Goal: Information Seeking & Learning: Learn about a topic

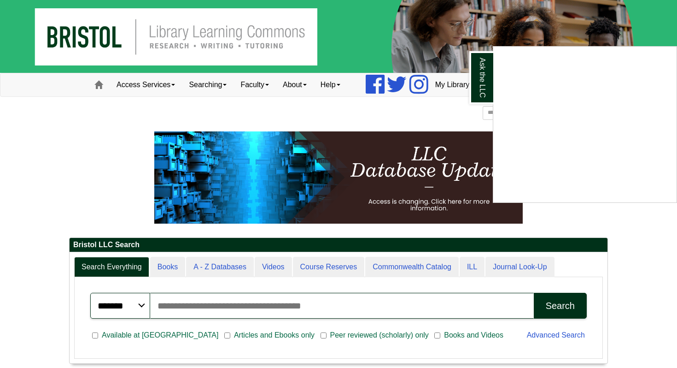
click at [154, 80] on div "Ask the LLC" at bounding box center [338, 184] width 677 height 368
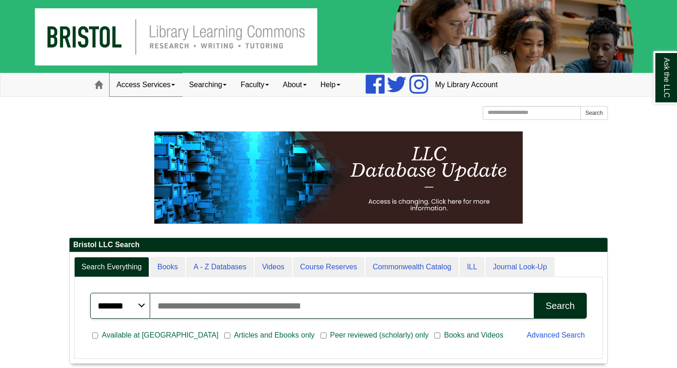
click at [154, 80] on link "Access Services" at bounding box center [146, 84] width 72 height 23
click at [96, 139] on p at bounding box center [338, 177] width 539 height 92
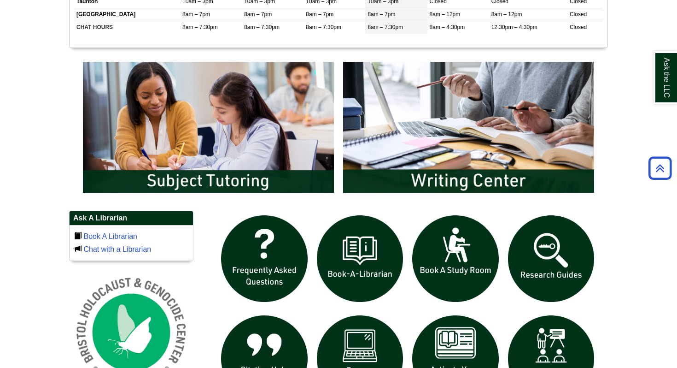
scroll to position [442, 0]
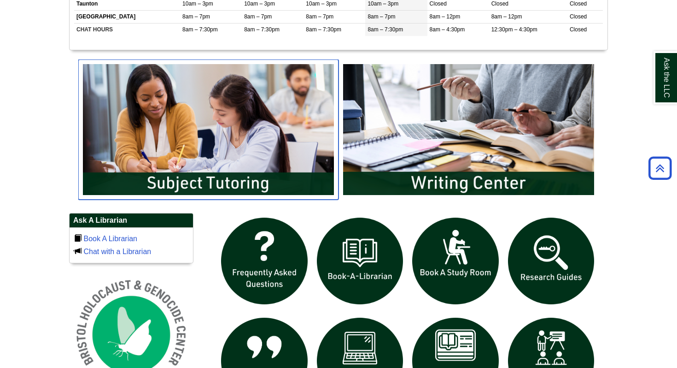
click at [252, 164] on img "slideshow" at bounding box center [208, 129] width 260 height 140
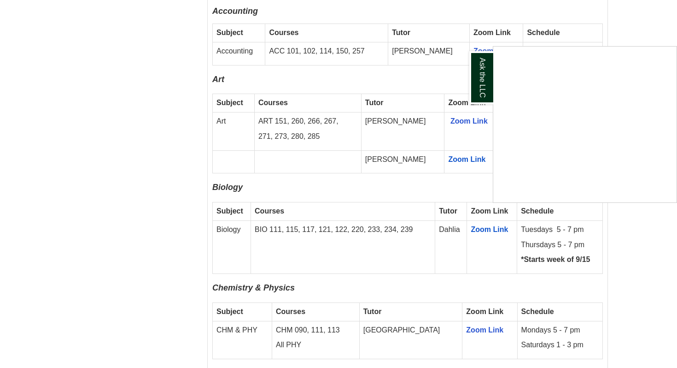
scroll to position [792, 0]
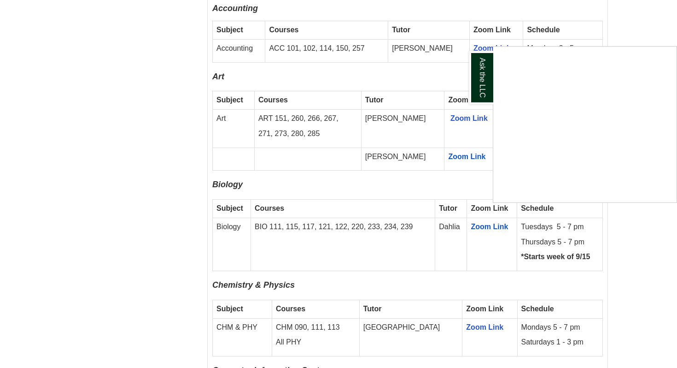
click at [533, 244] on div "Ask the LLC" at bounding box center [338, 184] width 677 height 368
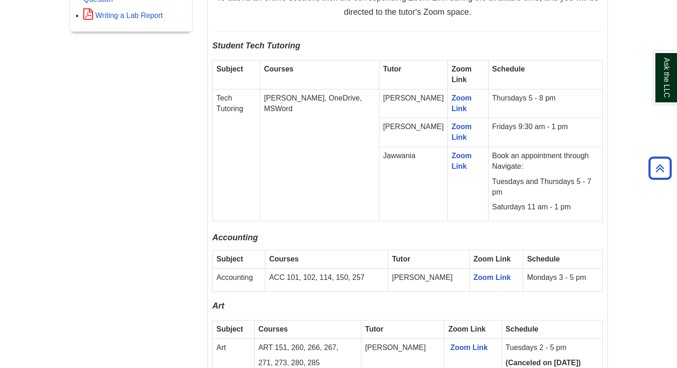
scroll to position [523, 0]
